Goal: Book appointment/travel/reservation

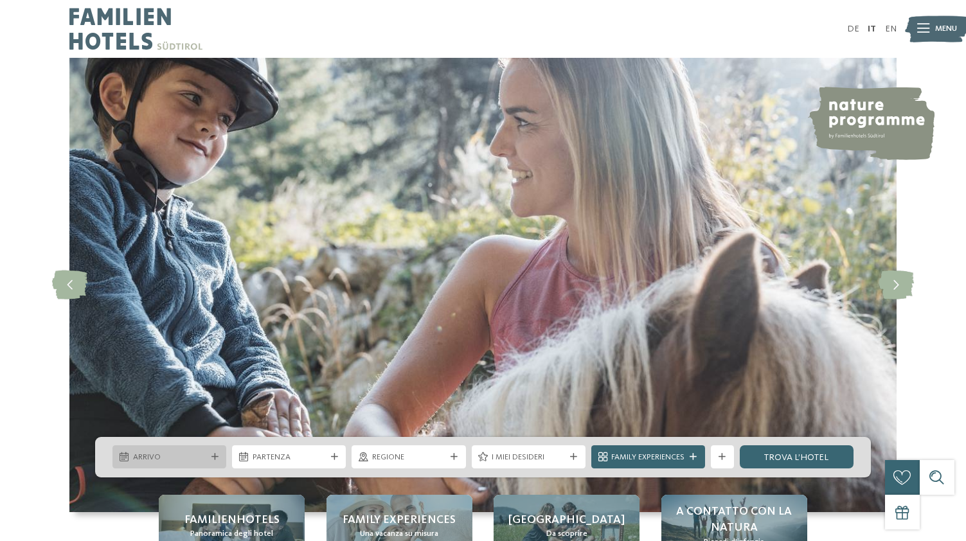
click at [219, 447] on div "Arrivo" at bounding box center [170, 457] width 114 height 23
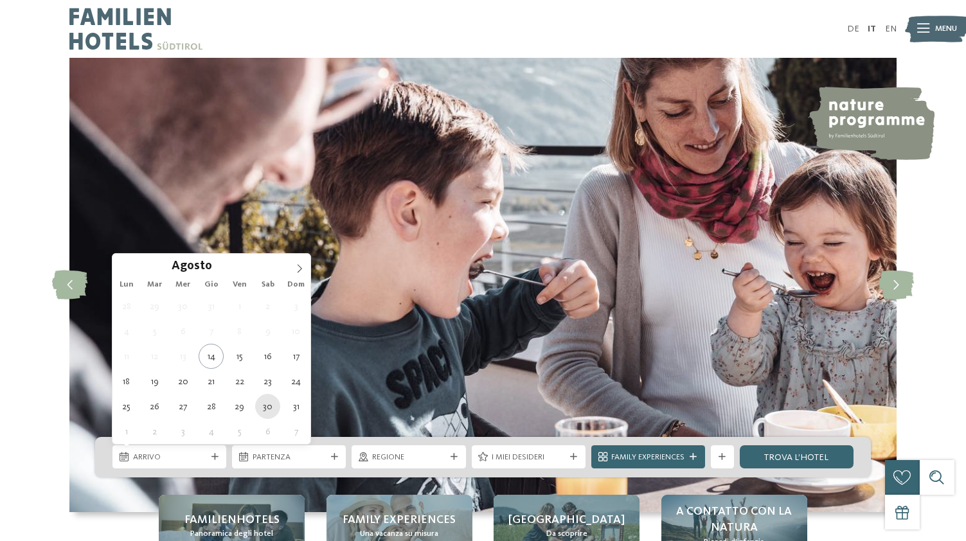
type div "[DATE]"
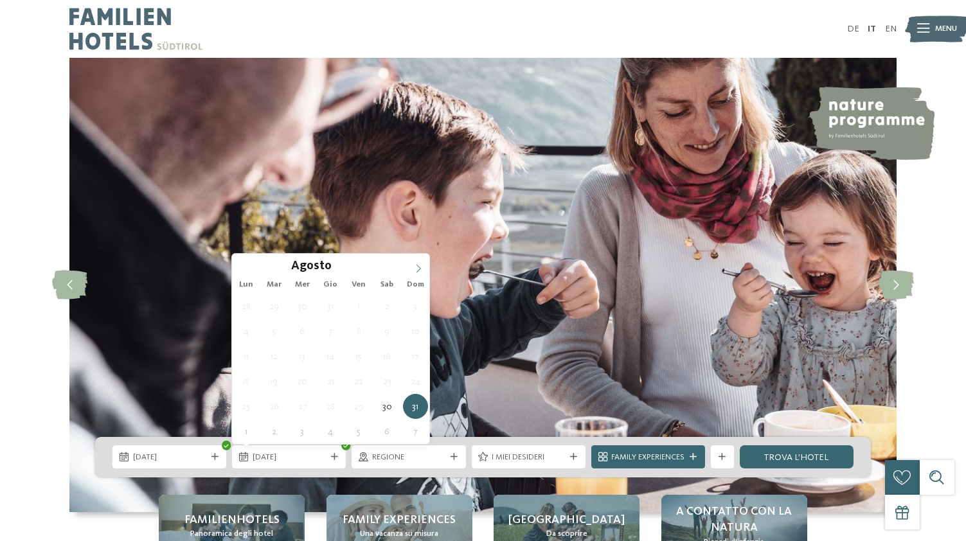
click at [423, 269] on icon at bounding box center [418, 268] width 9 height 9
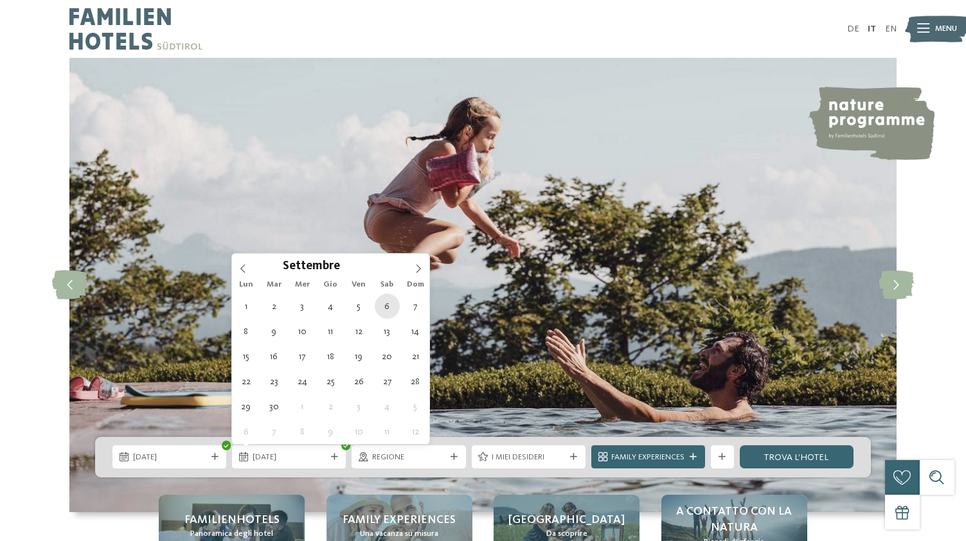
type div "[DATE]"
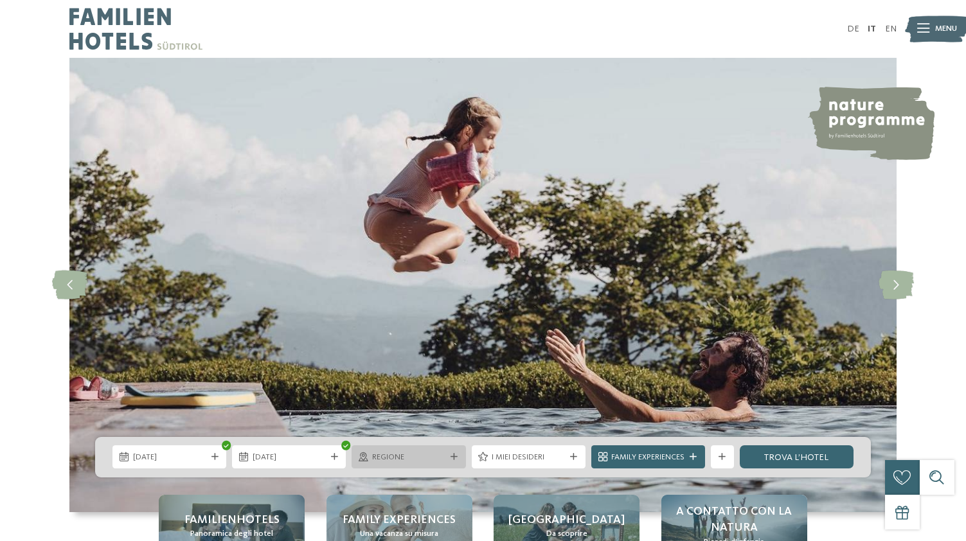
click at [401, 453] on span "Regione" at bounding box center [408, 458] width 73 height 12
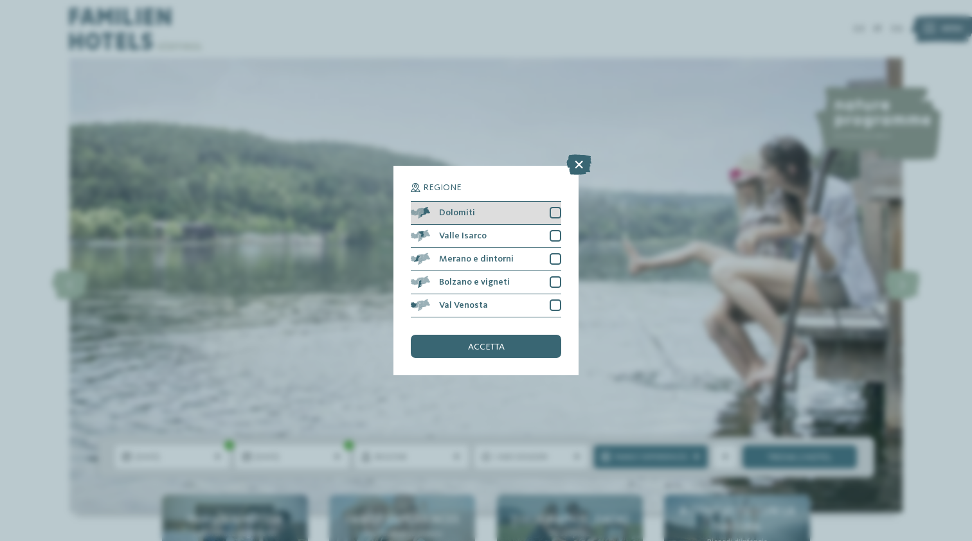
click at [557, 207] on div at bounding box center [556, 213] width 12 height 12
click at [557, 335] on div "accetta" at bounding box center [486, 346] width 150 height 23
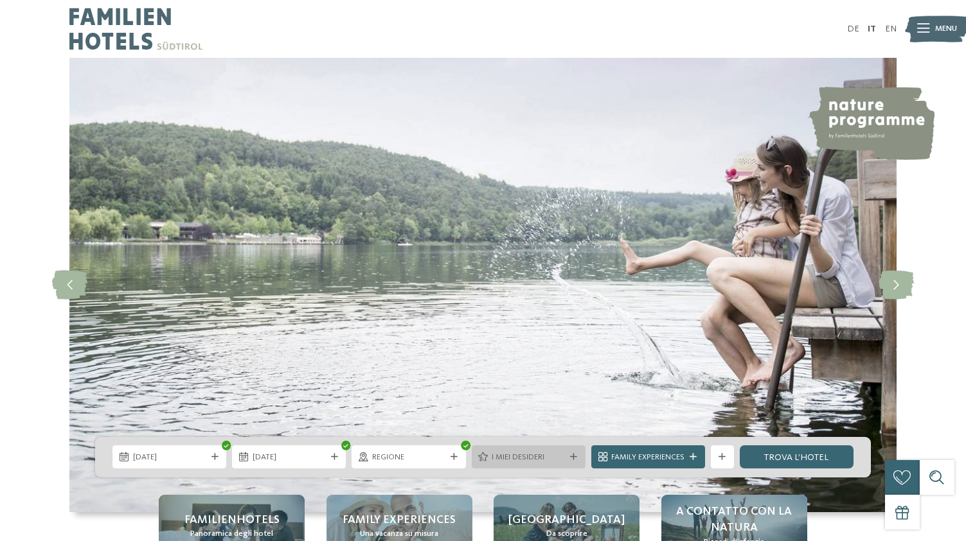
click at [554, 458] on span "I miei desideri" at bounding box center [528, 458] width 73 height 12
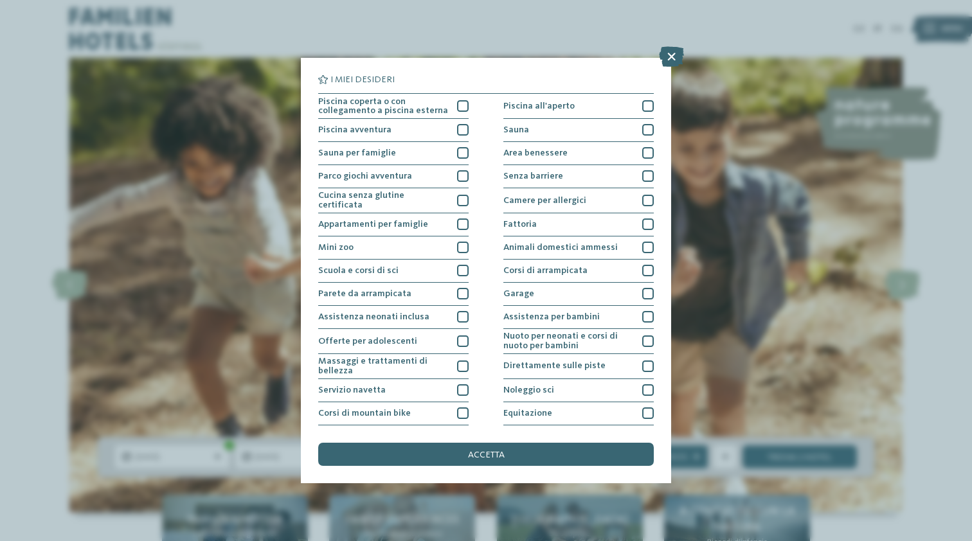
click at [817, 343] on div "I miei desideri Piscina coperta o con collegamento a piscina esterna Piscina al…" at bounding box center [486, 270] width 972 height 541
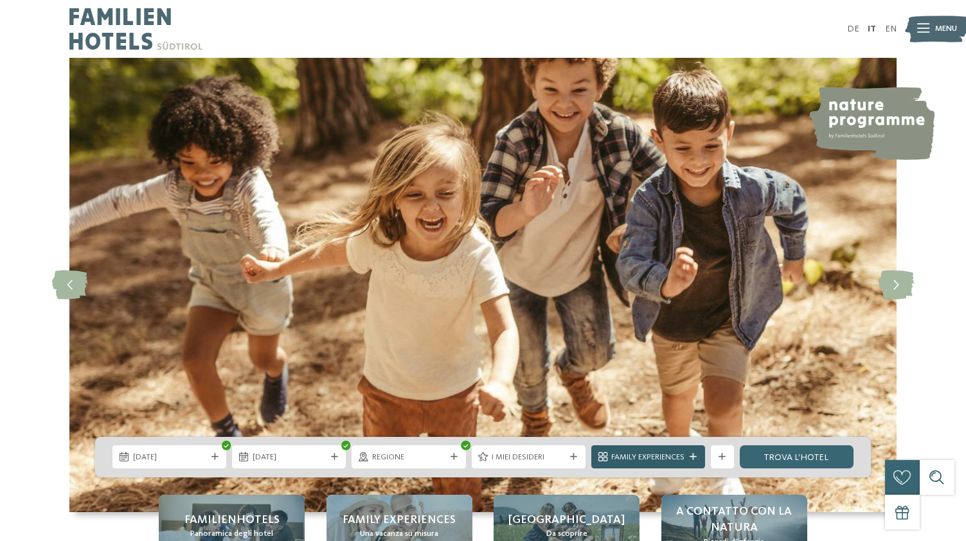
click at [690, 456] on div at bounding box center [694, 457] width 12 height 7
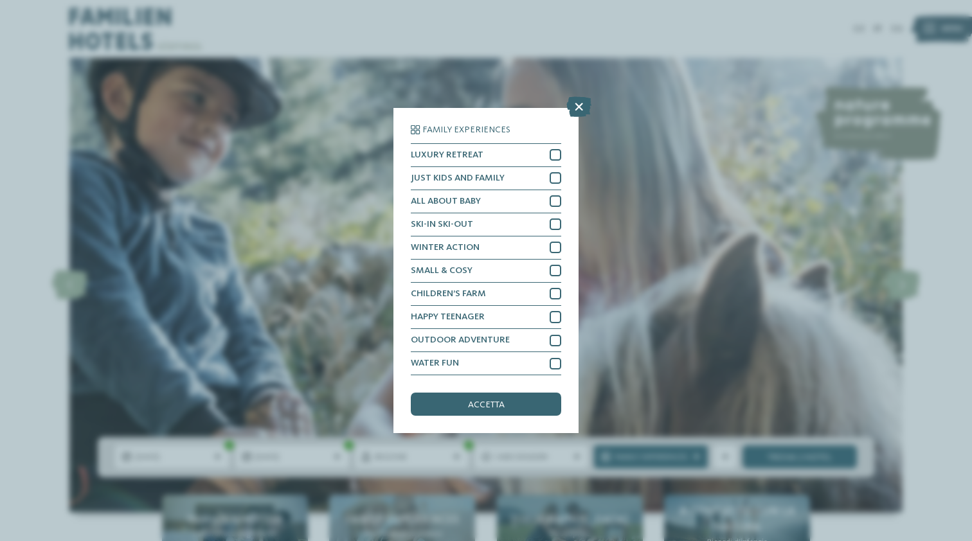
click at [587, 186] on div "Family Experiences LUXURY RETREAT JUST KIDS AND FAMILY" at bounding box center [486, 270] width 972 height 541
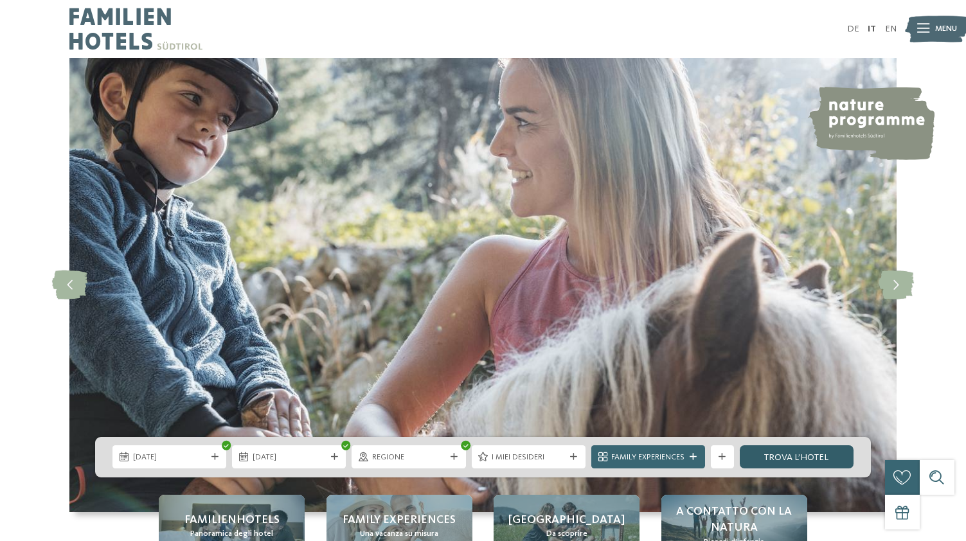
click at [782, 448] on link "trova l’hotel" at bounding box center [797, 457] width 114 height 23
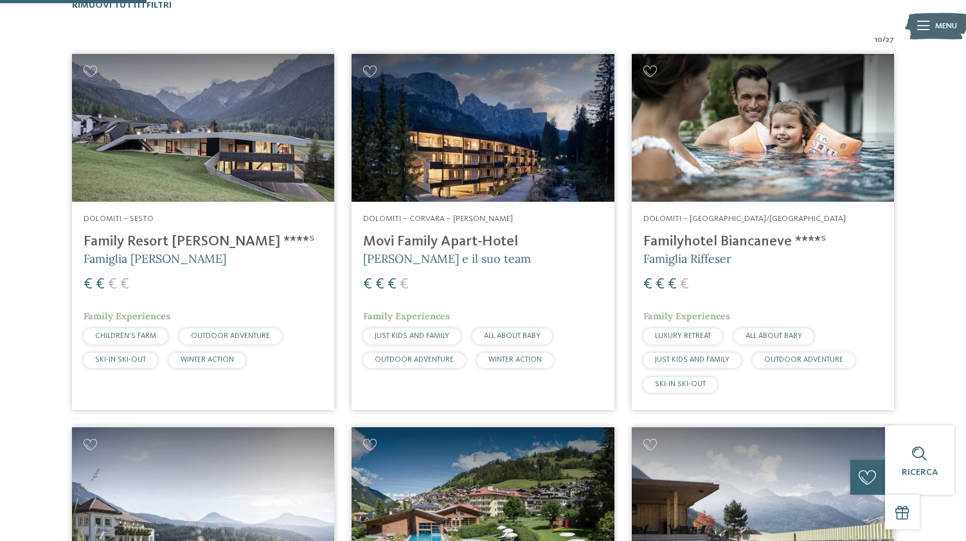
scroll to position [250, 0]
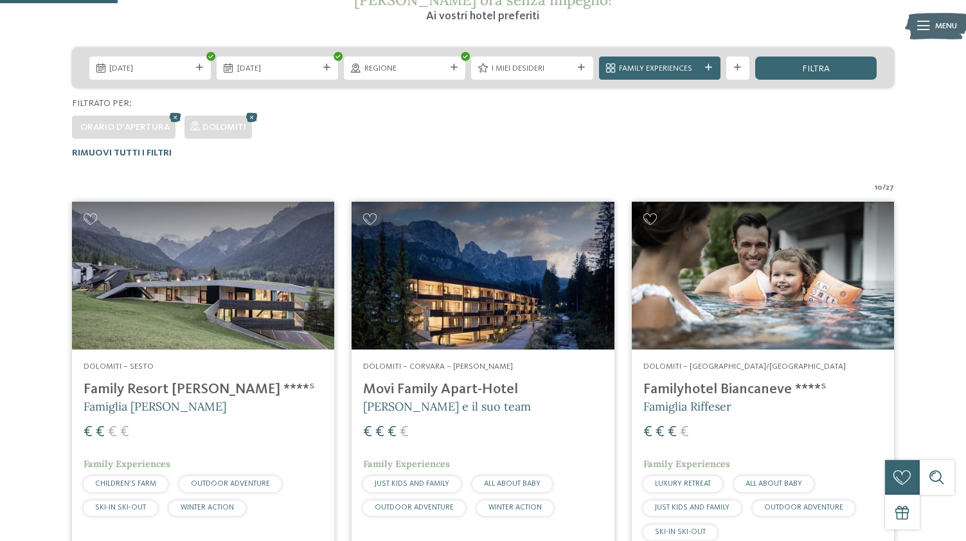
click at [228, 271] on img at bounding box center [203, 276] width 262 height 148
